Goal: Transaction & Acquisition: Book appointment/travel/reservation

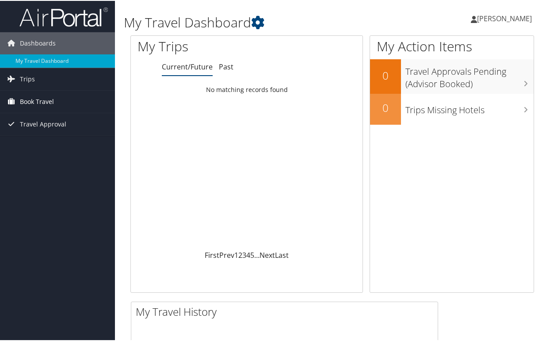
click at [46, 98] on span "Book Travel" at bounding box center [37, 101] width 34 height 22
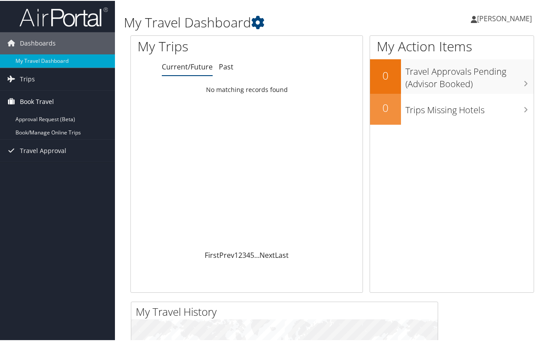
click at [46, 99] on span "Book Travel" at bounding box center [37, 101] width 34 height 22
click at [60, 131] on link "Book/Manage Online Trips" at bounding box center [57, 131] width 115 height 13
